Goal: Task Accomplishment & Management: Use online tool/utility

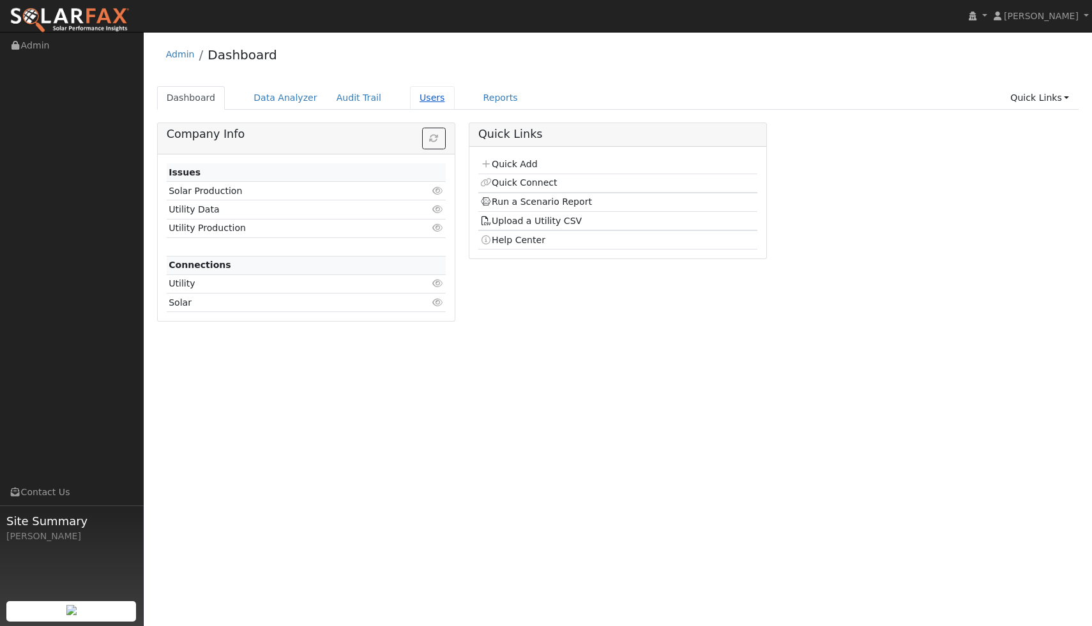
click at [420, 103] on link "Users" at bounding box center [432, 98] width 45 height 24
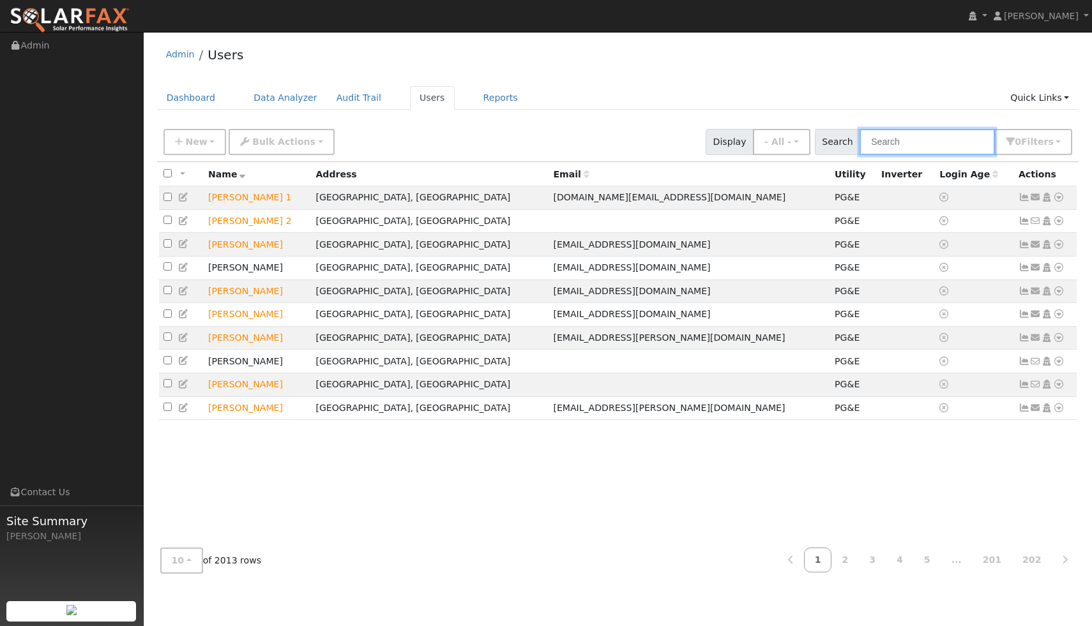
click at [908, 149] on input "text" at bounding box center [927, 142] width 135 height 26
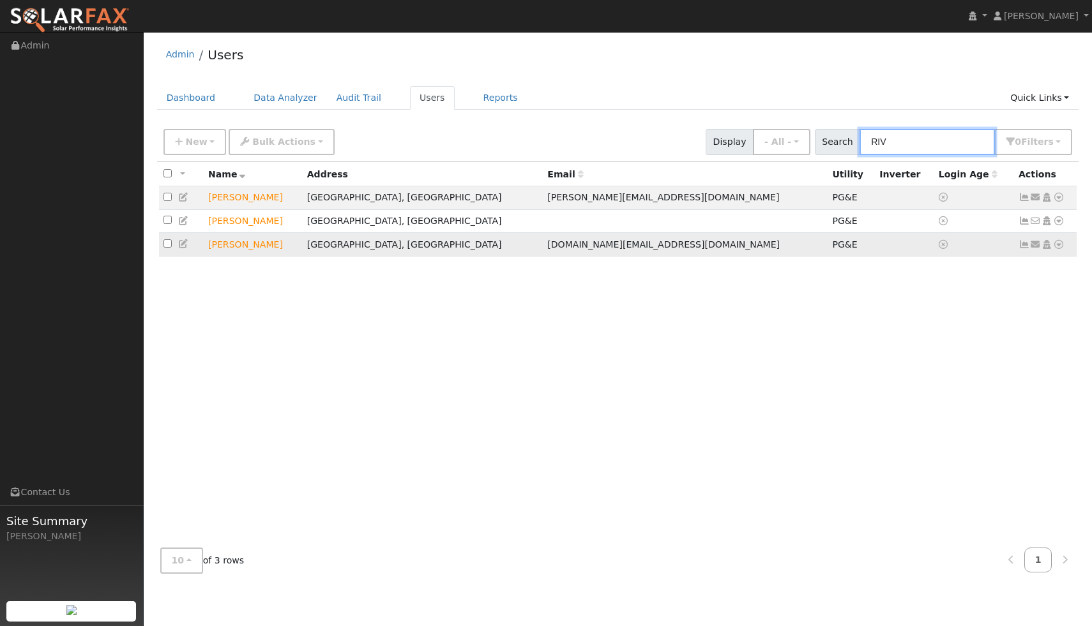
type input "RIV"
click at [1058, 248] on icon at bounding box center [1058, 244] width 11 height 9
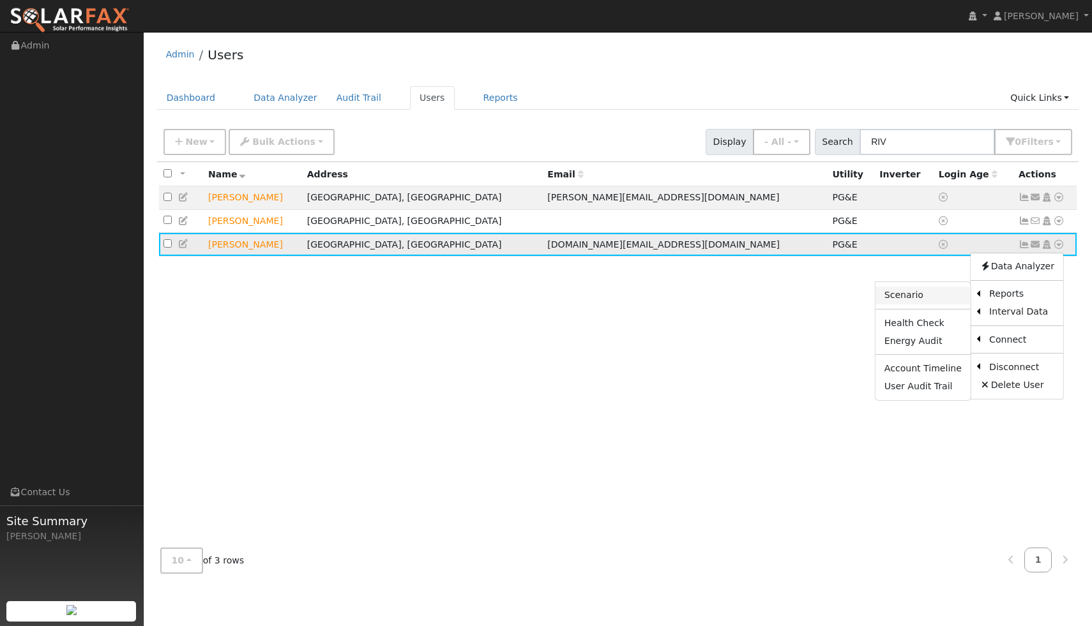
click at [918, 298] on link "Scenario" at bounding box center [922, 296] width 95 height 18
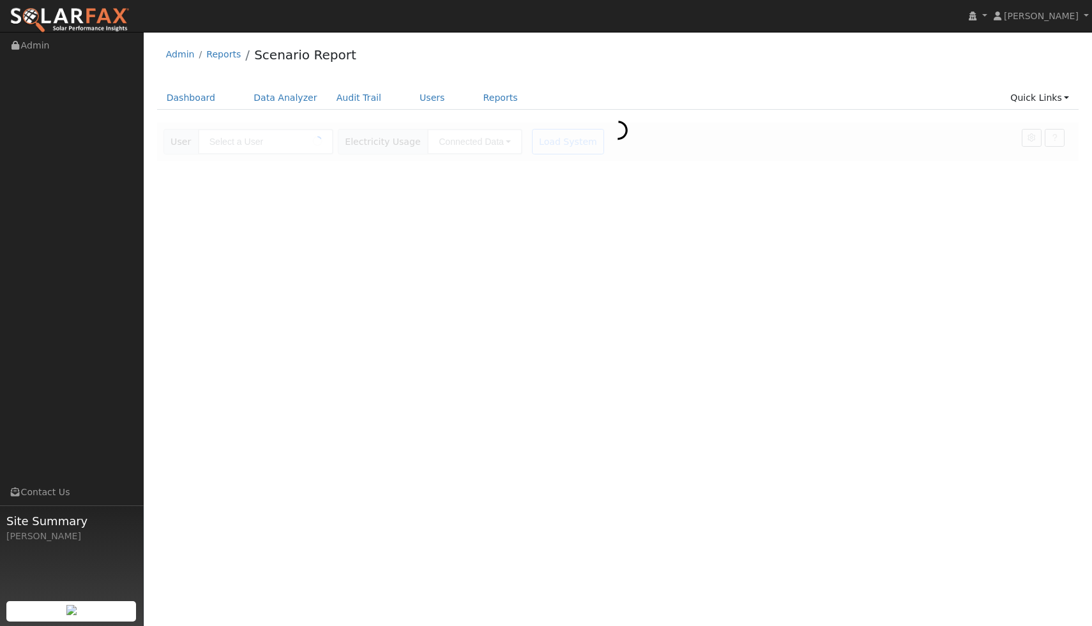
type input "[PERSON_NAME]"
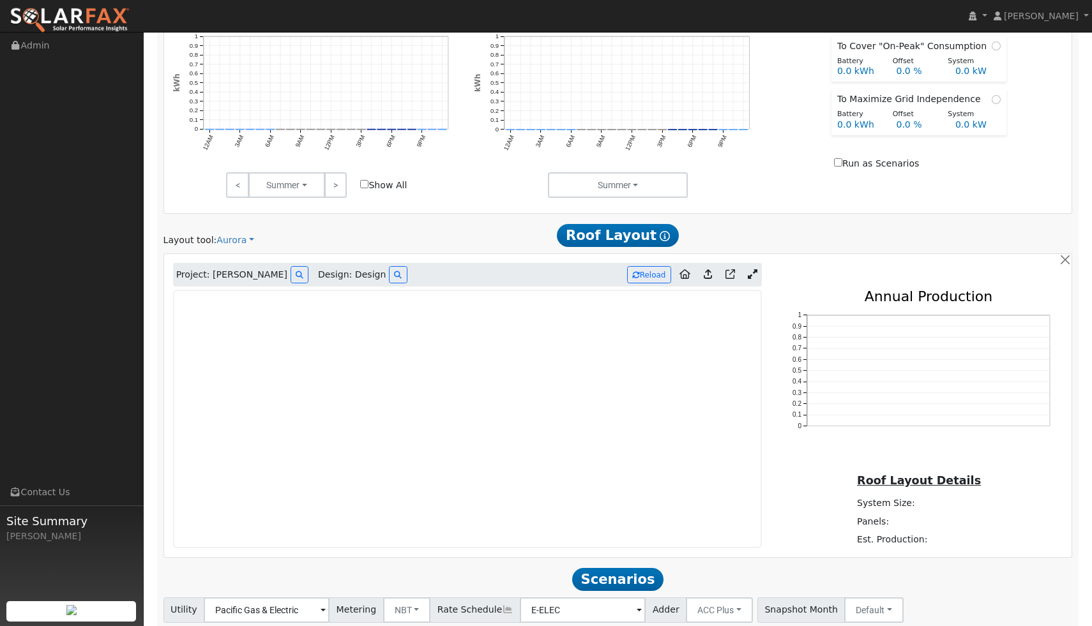
scroll to position [697, 0]
